Goal: Task Accomplishment & Management: Manage account settings

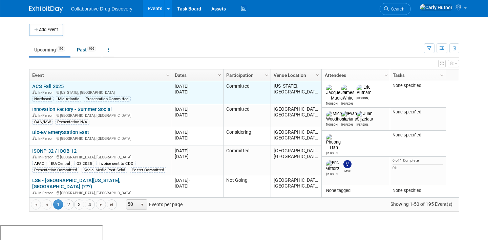
click at [62, 85] on link "ACS Fall 2025" at bounding box center [47, 86] width 31 height 6
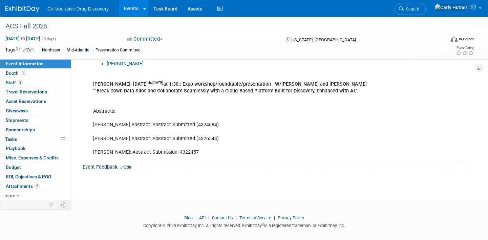
scroll to position [308, 0]
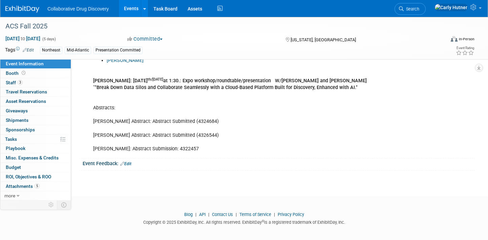
click at [126, 164] on link "Edit" at bounding box center [125, 164] width 11 height 5
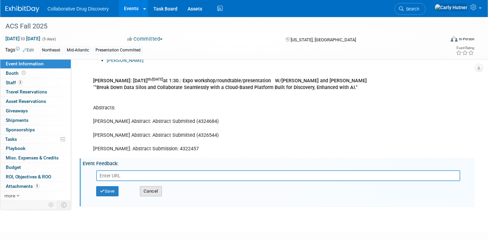
click at [146, 190] on button "Cancel" at bounding box center [151, 191] width 22 height 10
